Goal: Task Accomplishment & Management: Complete application form

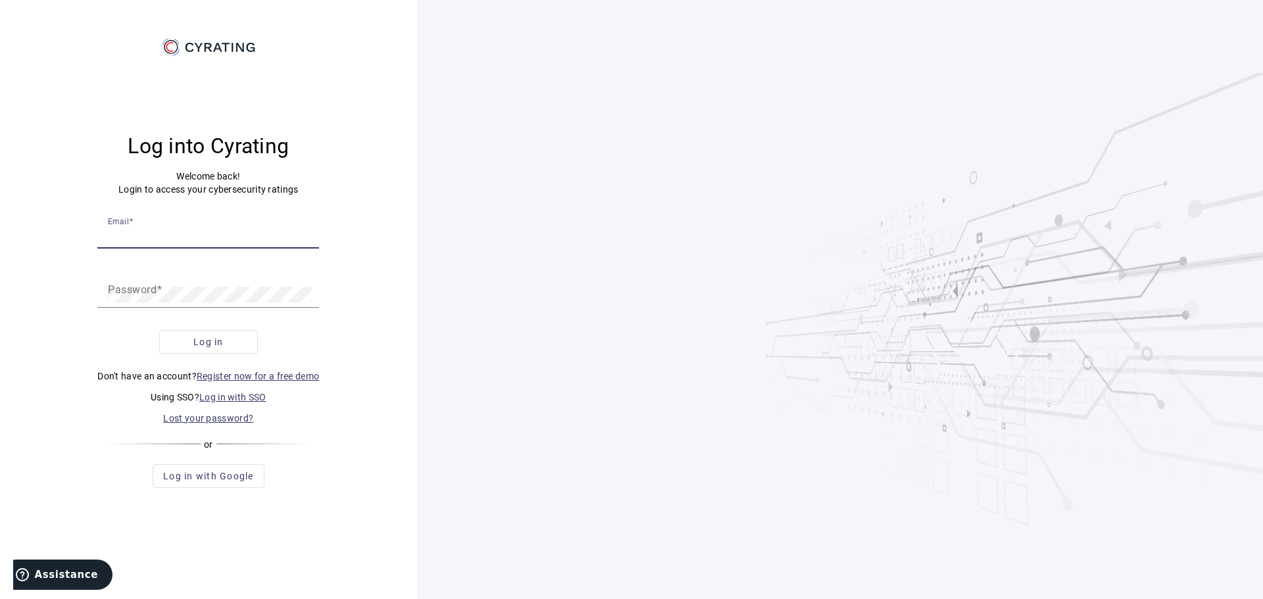
click at [241, 239] on input "Email" at bounding box center [208, 236] width 201 height 16
type input "[EMAIL_ADDRESS][DOMAIN_NAME]"
click at [159, 330] on button "Log in" at bounding box center [208, 342] width 99 height 24
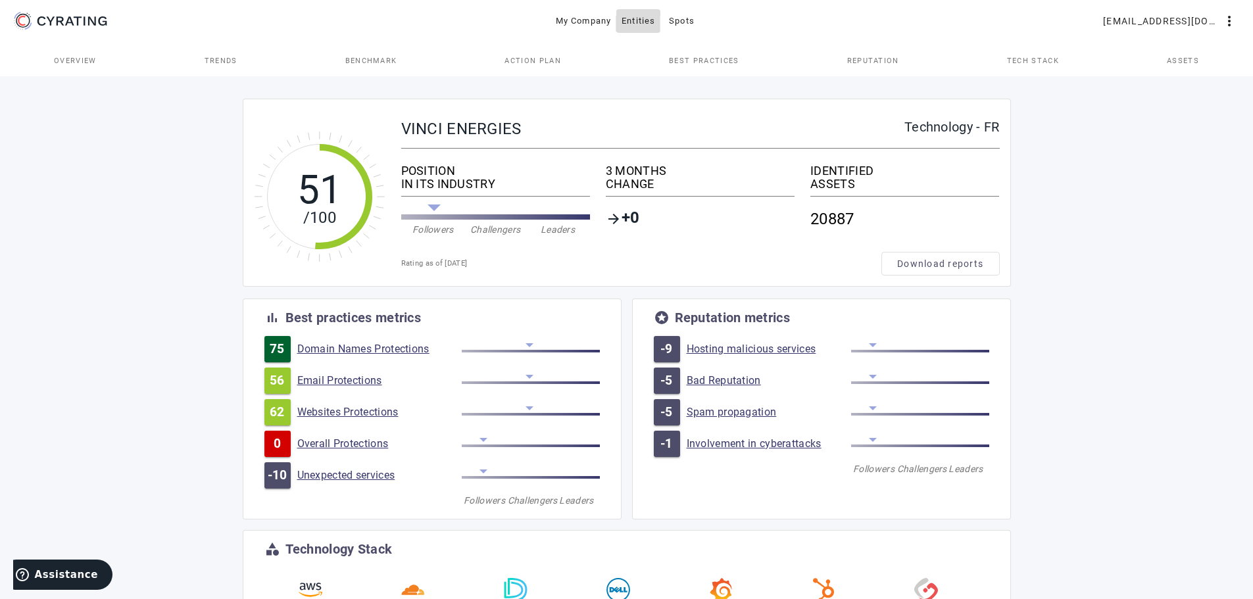
click at [652, 23] on span "Entities" at bounding box center [639, 21] width 34 height 21
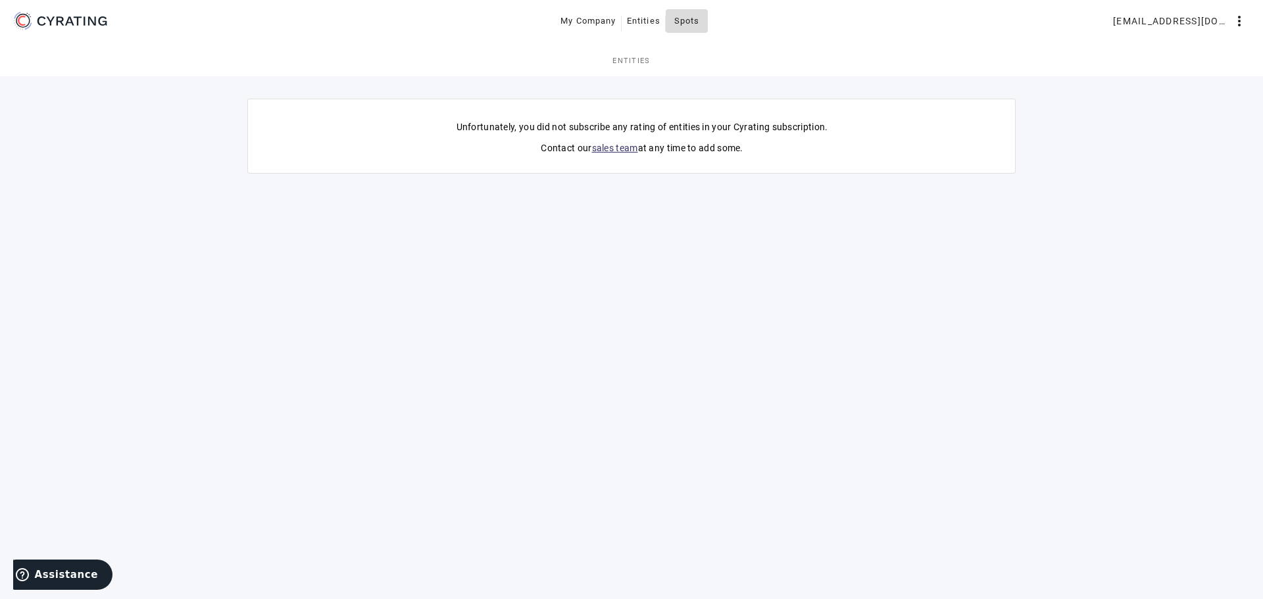
click at [688, 22] on span "Spots" at bounding box center [687, 21] width 26 height 21
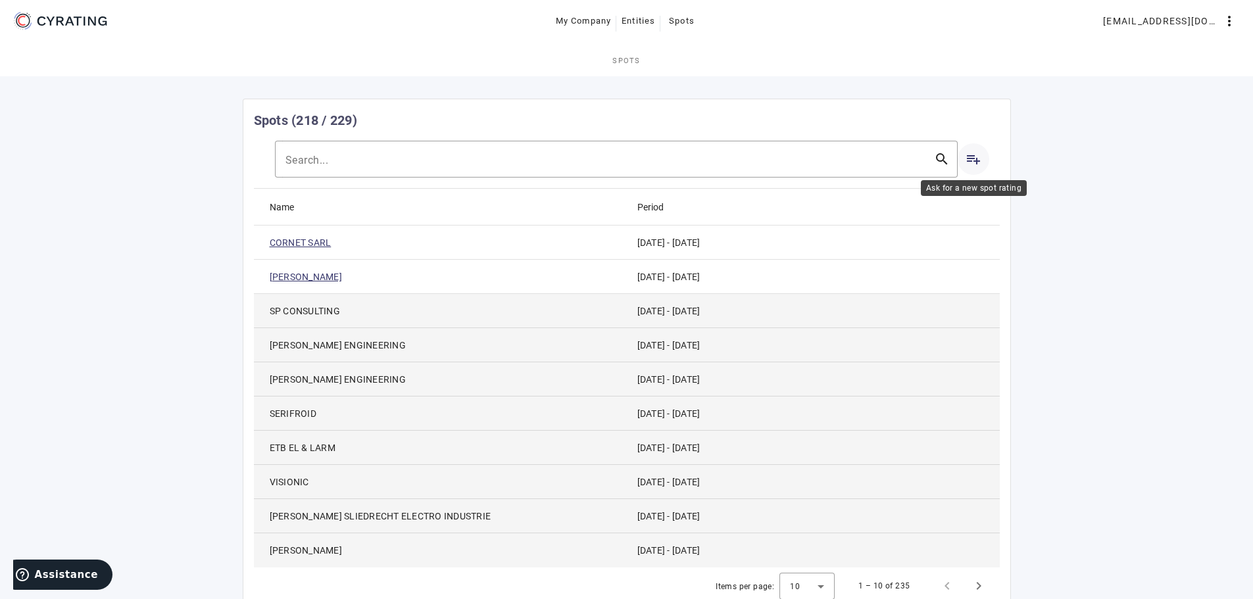
click at [976, 157] on mat-icon "playlist_add" at bounding box center [974, 159] width 16 height 16
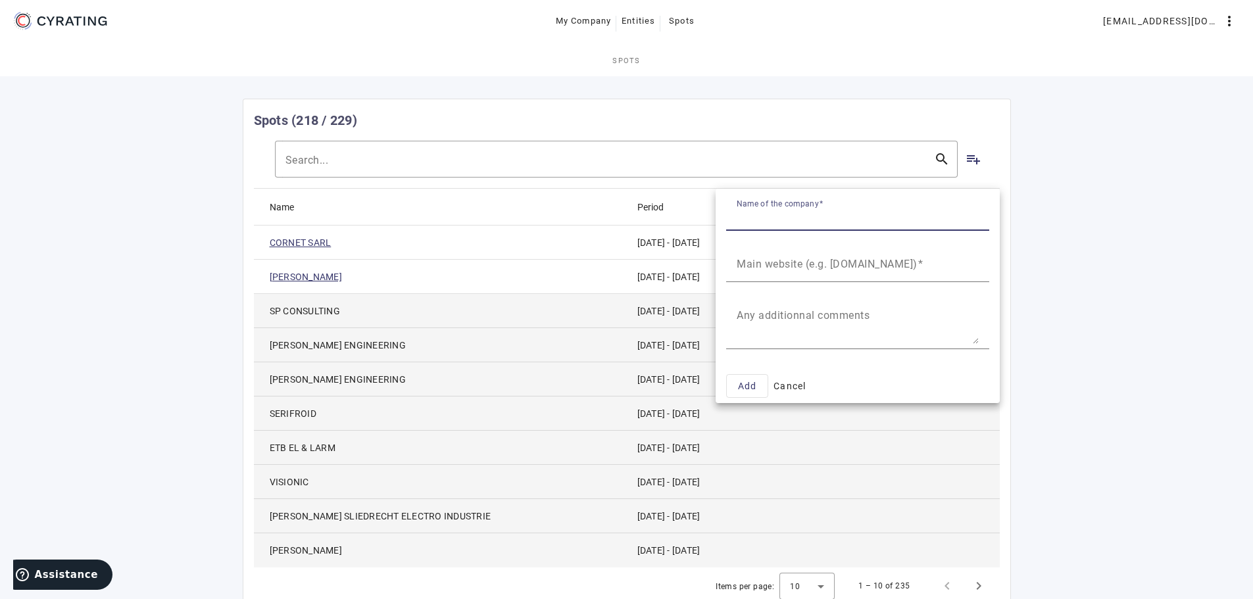
click at [914, 211] on input "Name of the company" at bounding box center [858, 218] width 242 height 16
type input "L"
click at [803, 218] on mat-label "Name of the company" at bounding box center [792, 213] width 110 height 13
click at [803, 218] on input "Name of the company" at bounding box center [858, 218] width 242 height 16
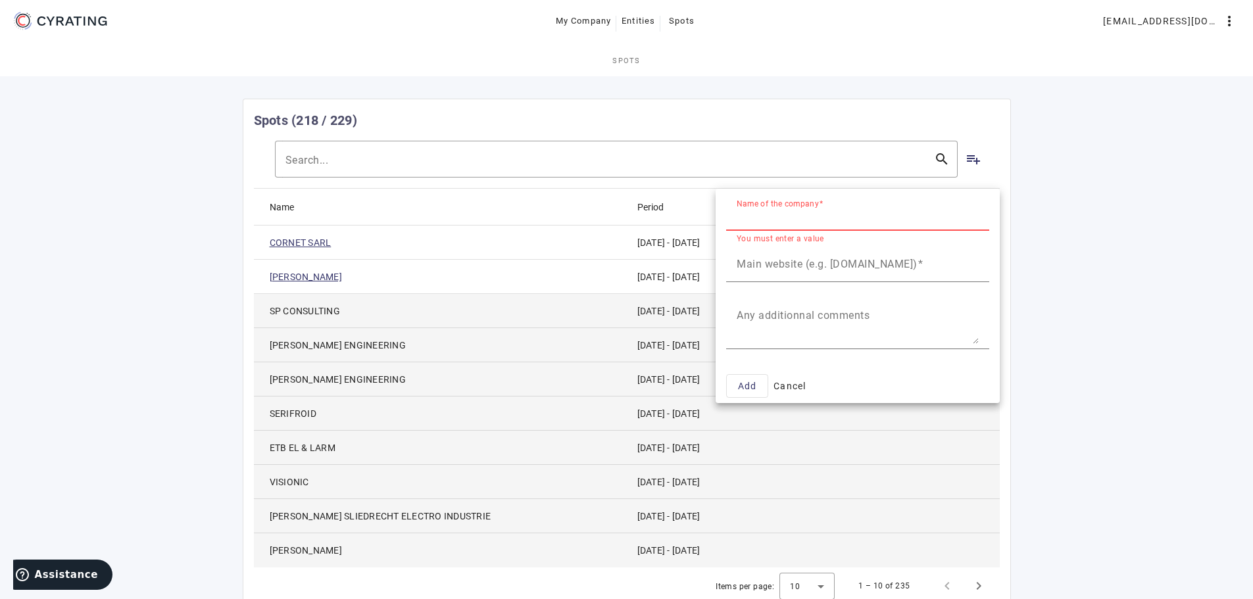
paste input "12/2025​"
type input "1"
click at [819, 208] on mat-label "Name of the company" at bounding box center [792, 213] width 110 height 13
click at [819, 210] on input "Name of the company" at bounding box center [858, 218] width 242 height 16
click at [818, 209] on label "Name of the company" at bounding box center [780, 203] width 86 height 9
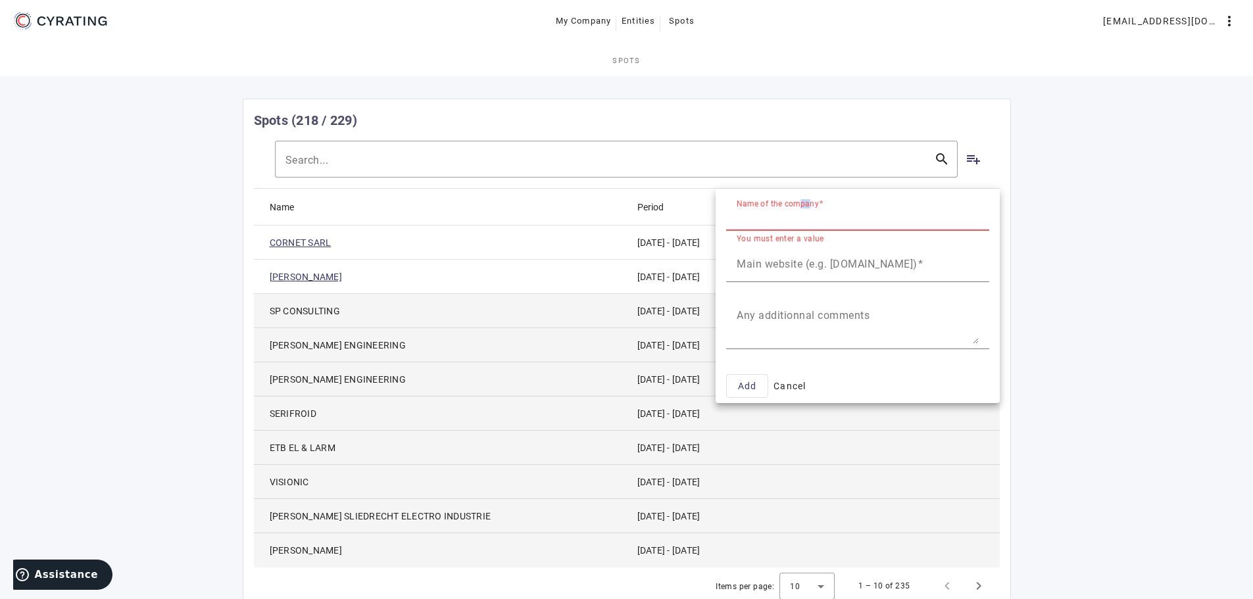
click at [818, 210] on input "Name of the company" at bounding box center [858, 218] width 242 height 16
paste input "[PERSON_NAME] Schaltanlagen GmbH"
type input "[PERSON_NAME] Schaltanlagen"
click at [845, 249] on div "Main website (e.g. [DOMAIN_NAME])" at bounding box center [858, 263] width 242 height 37
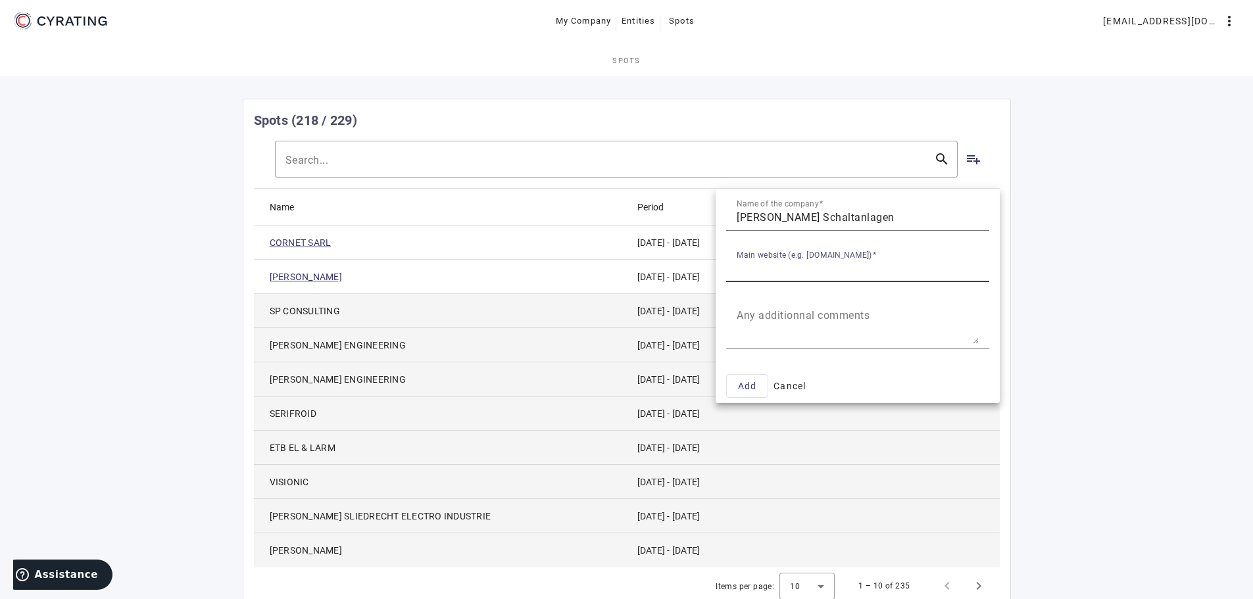
paste input "[EMAIL_ADDRESS][PERSON_NAME][DOMAIN_NAME]"
drag, startPoint x: 761, startPoint y: 265, endPoint x: 655, endPoint y: 271, distance: 106.1
click at [655, 271] on div "Name of the company [PERSON_NAME] Schaltanlagen Main website (e.g. [DOMAIN_NAME…" at bounding box center [626, 299] width 1253 height 599
type input "[PERSON_NAME][DOMAIN_NAME]"
click at [747, 388] on span "Add" at bounding box center [747, 386] width 19 height 16
